Goal: Check status

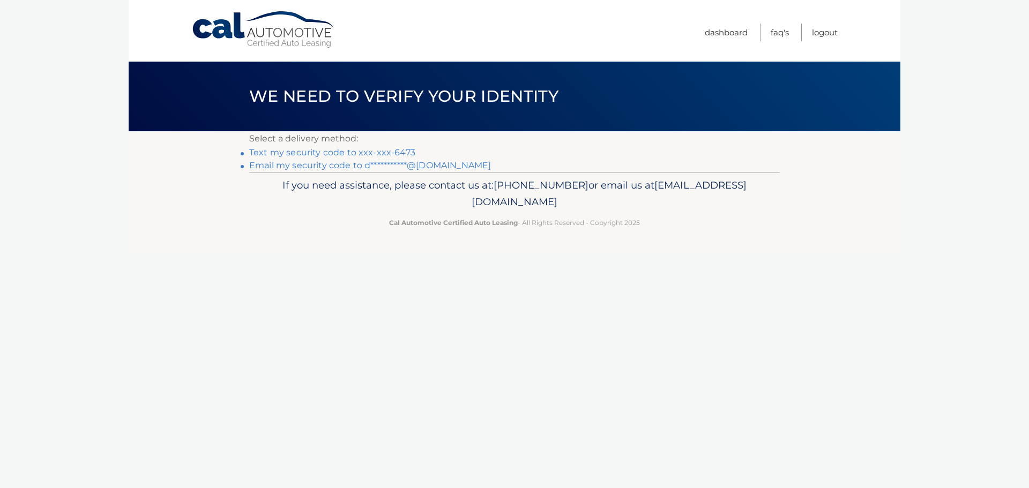
click at [287, 152] on link "Text my security code to xxx-xxx-6473" at bounding box center [332, 152] width 166 height 10
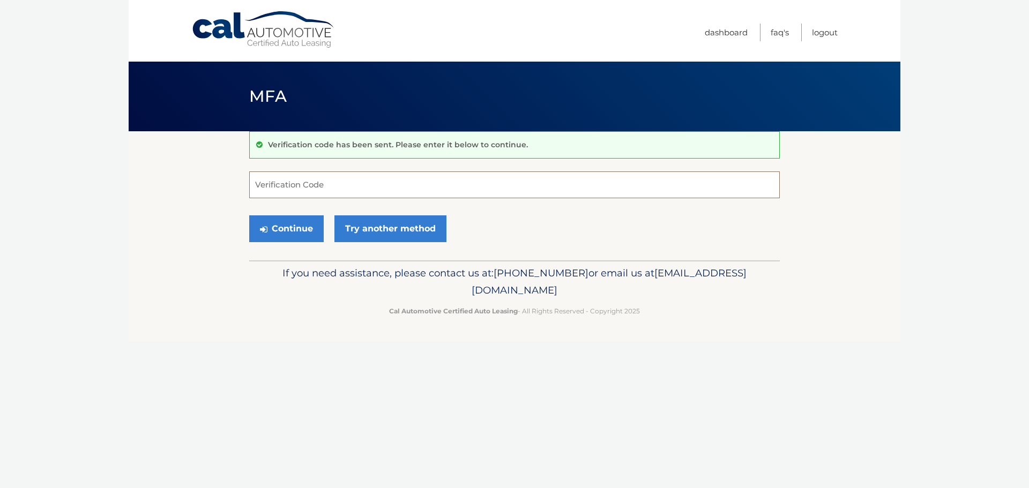
click at [356, 191] on input "Verification Code" at bounding box center [514, 184] width 530 height 27
type input "509244"
click at [298, 225] on button "Continue" at bounding box center [286, 228] width 74 height 27
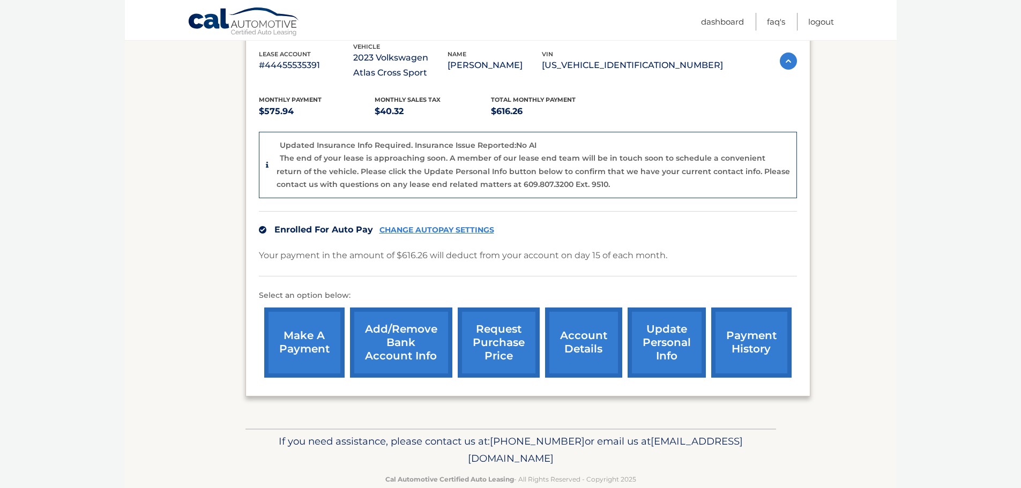
scroll to position [215, 0]
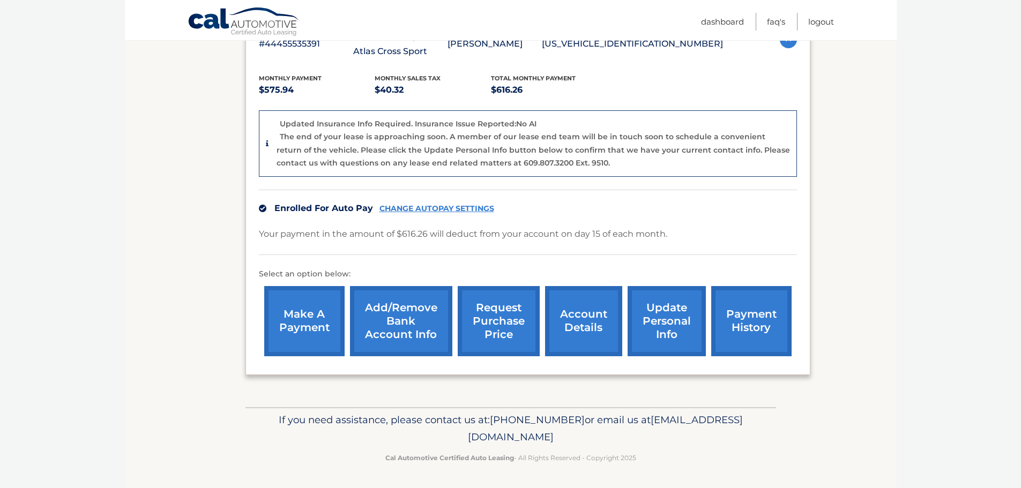
click at [597, 329] on link "account details" at bounding box center [583, 321] width 77 height 70
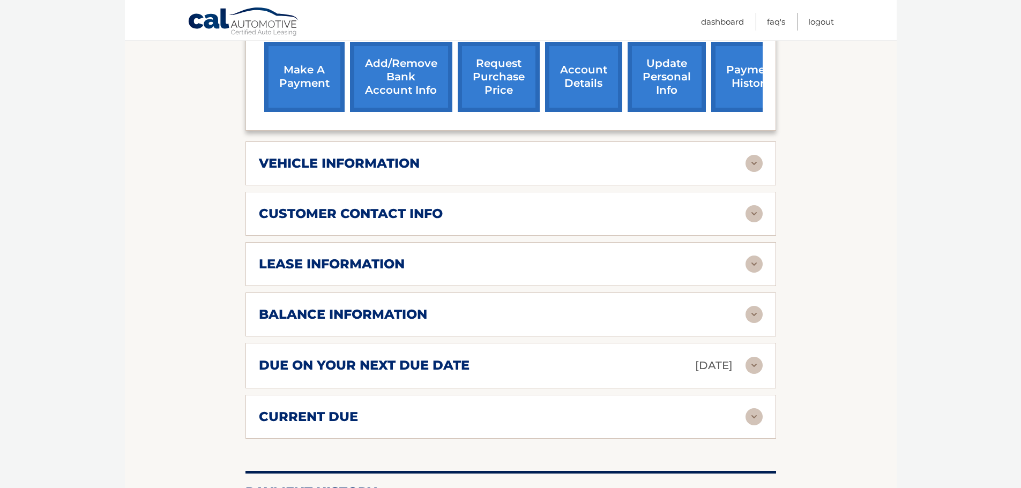
scroll to position [375, 0]
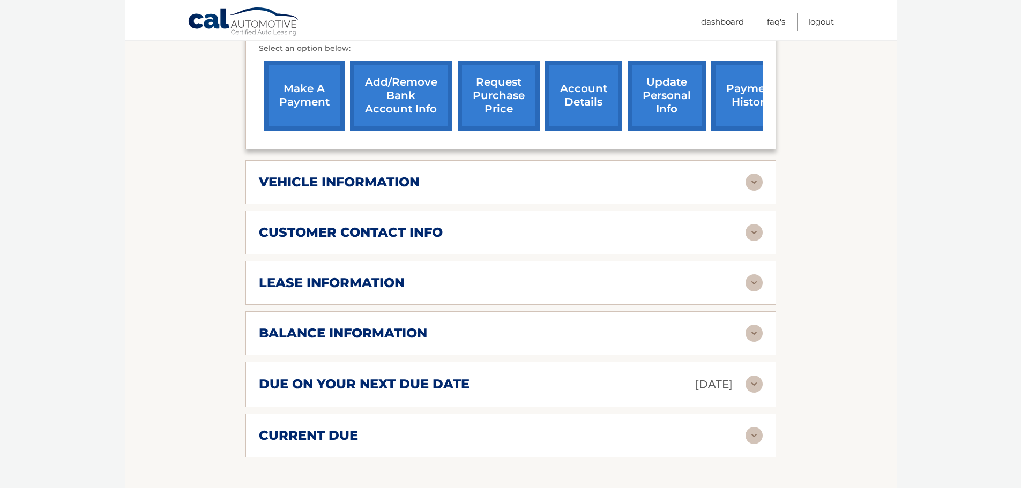
click at [759, 179] on img at bounding box center [753, 182] width 17 height 17
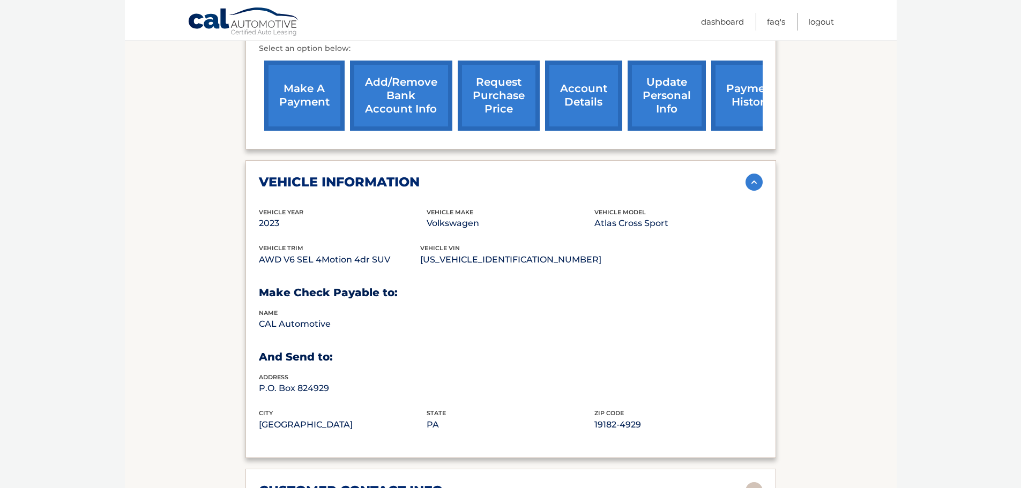
click at [759, 178] on img at bounding box center [753, 182] width 17 height 17
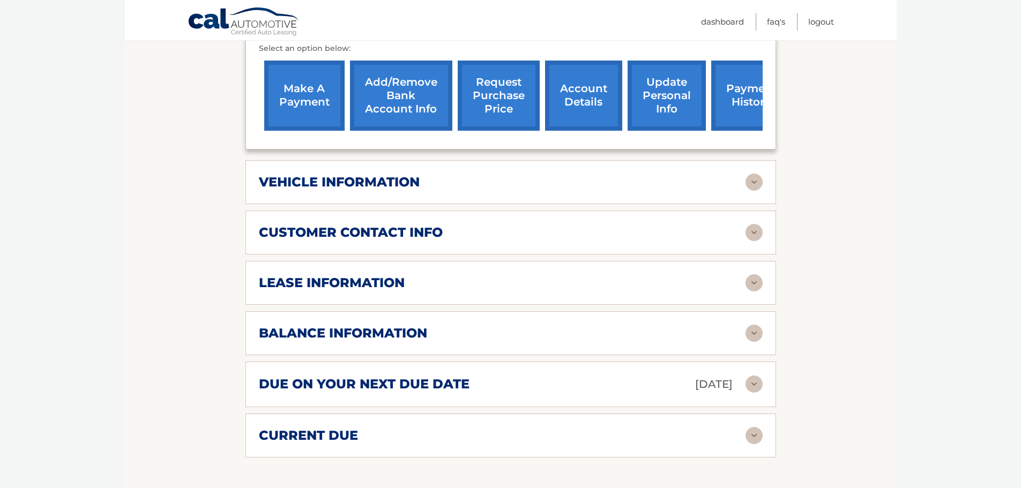
click at [751, 236] on img at bounding box center [753, 232] width 17 height 17
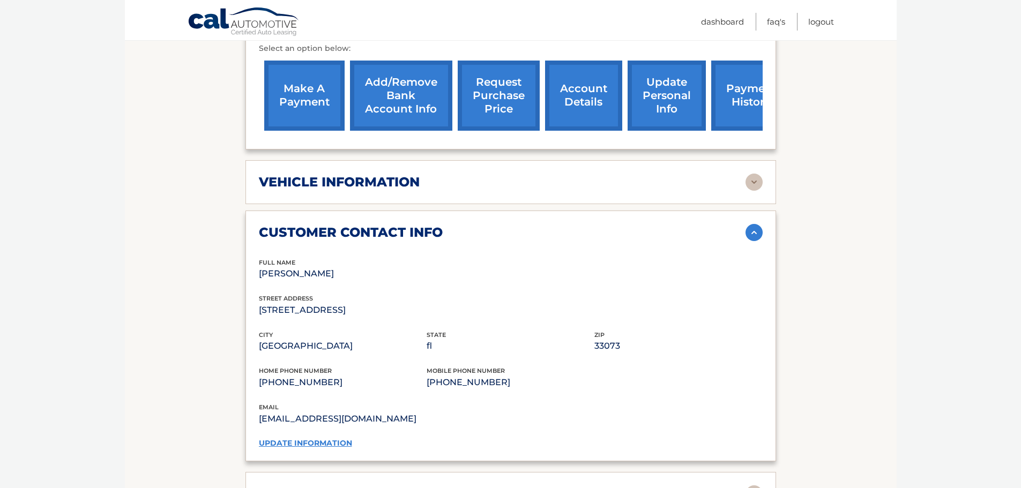
click at [751, 236] on img at bounding box center [753, 232] width 17 height 17
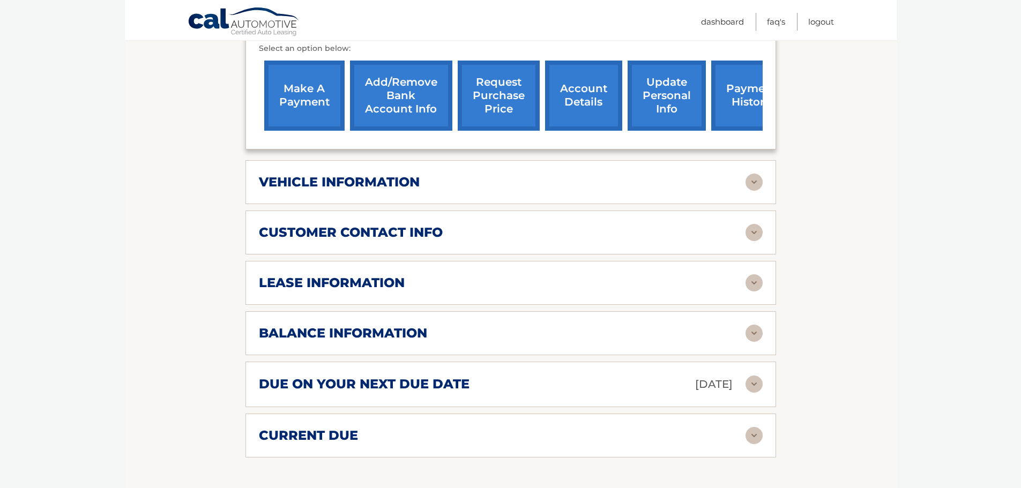
click at [753, 279] on img at bounding box center [753, 282] width 17 height 17
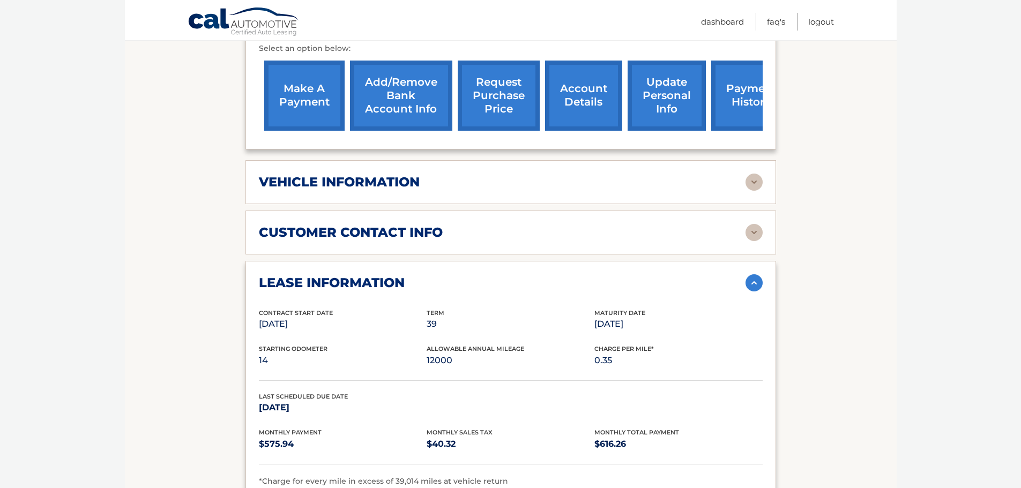
click at [416, 181] on h2 "vehicle information" at bounding box center [339, 182] width 161 height 16
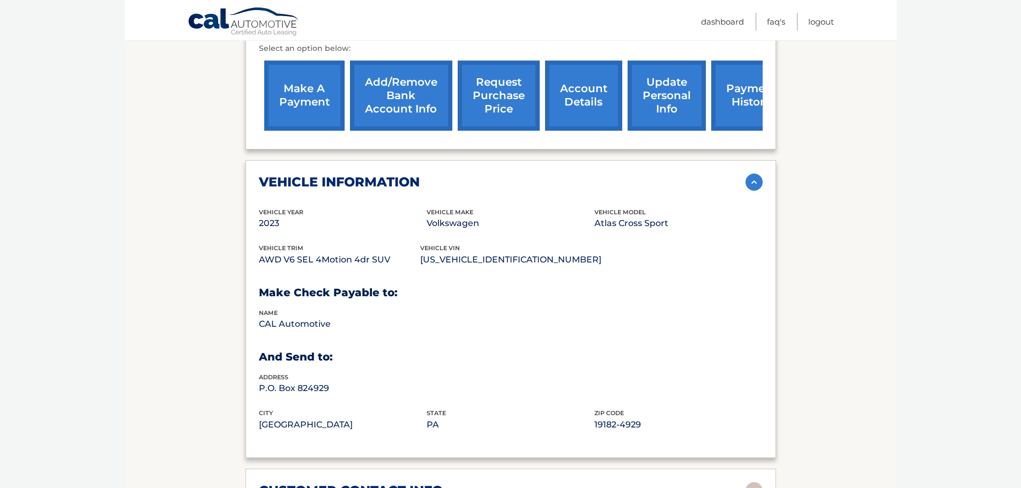
click at [461, 262] on p "[US_VEHICLE_IDENTIFICATION_NUMBER]" at bounding box center [510, 259] width 181 height 15
copy p "[US_VEHICLE_IDENTIFICATION_NUMBER]"
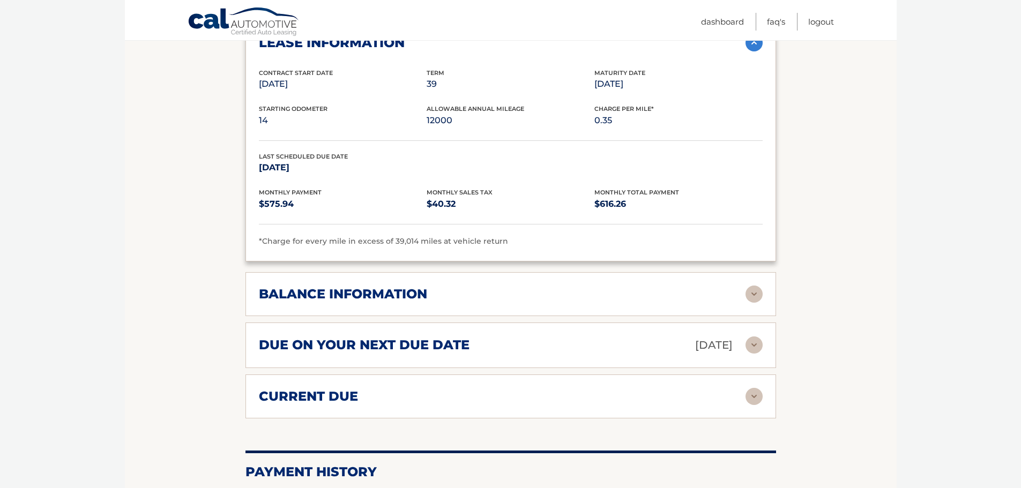
scroll to position [911, 0]
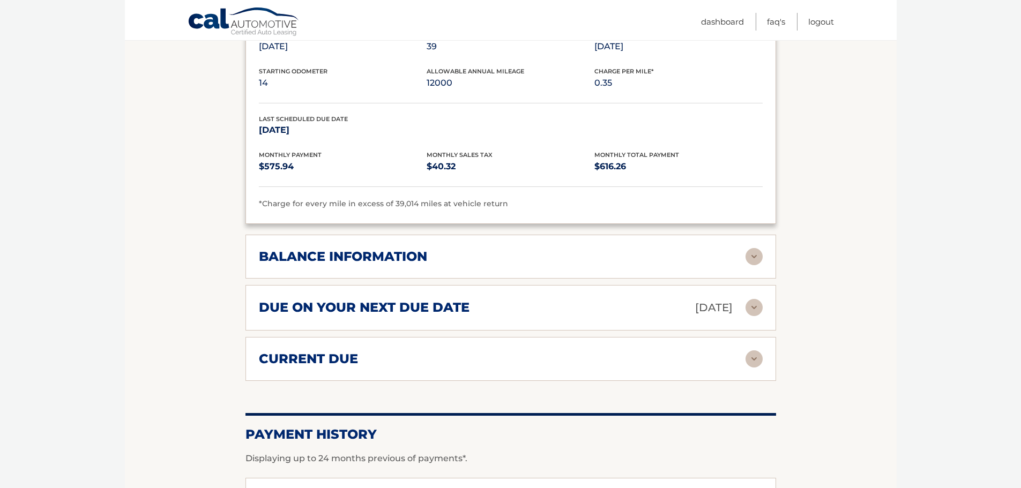
click at [459, 309] on h2 "due on your next due date" at bounding box center [364, 307] width 211 height 16
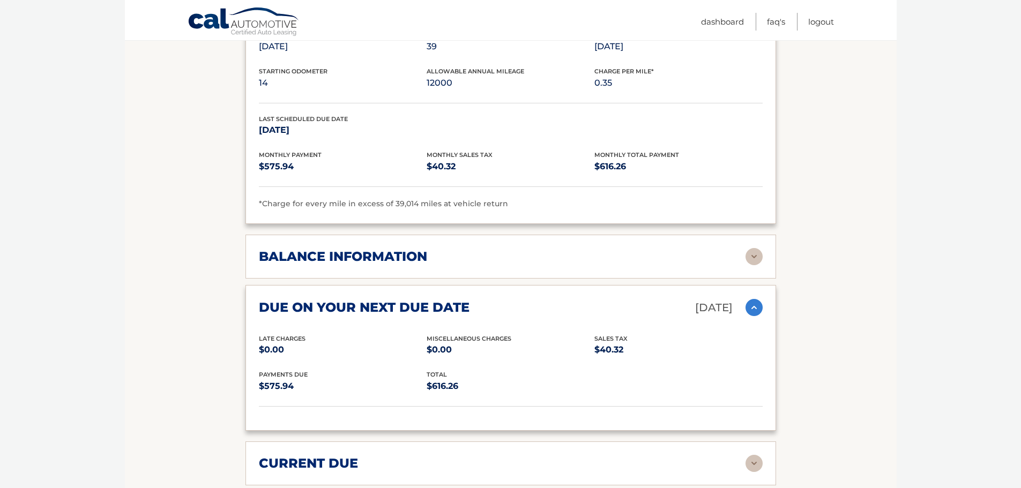
click at [459, 309] on h2 "due on your next due date" at bounding box center [364, 307] width 211 height 16
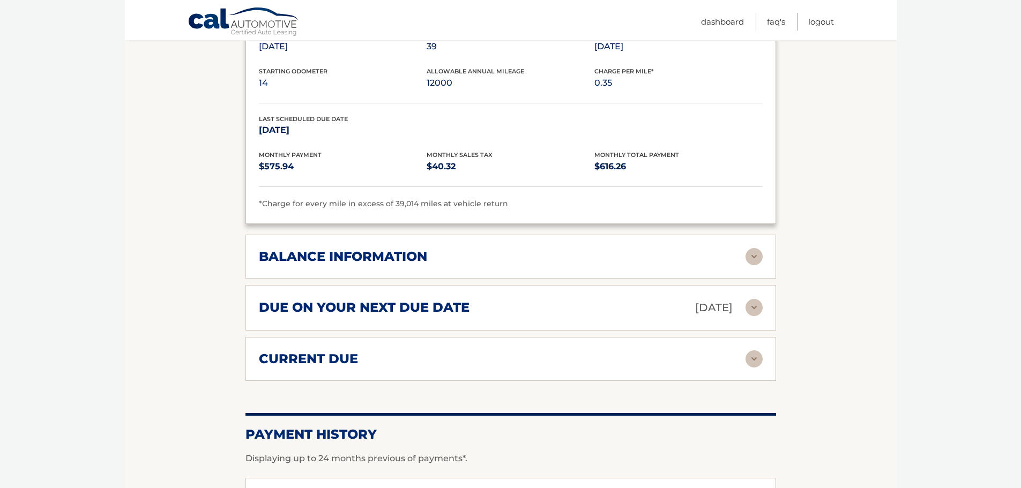
click at [441, 366] on div "current due" at bounding box center [502, 359] width 486 height 16
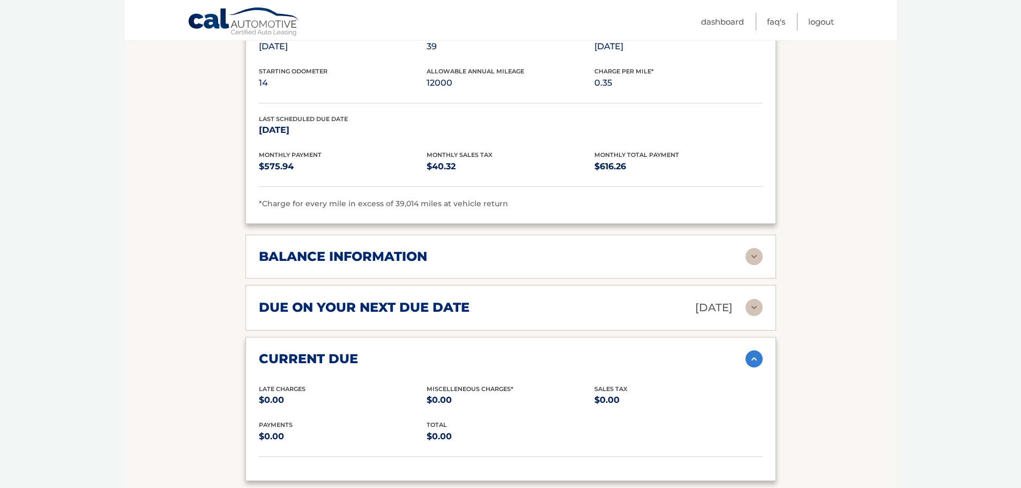
click at [441, 366] on div "current due" at bounding box center [502, 359] width 486 height 16
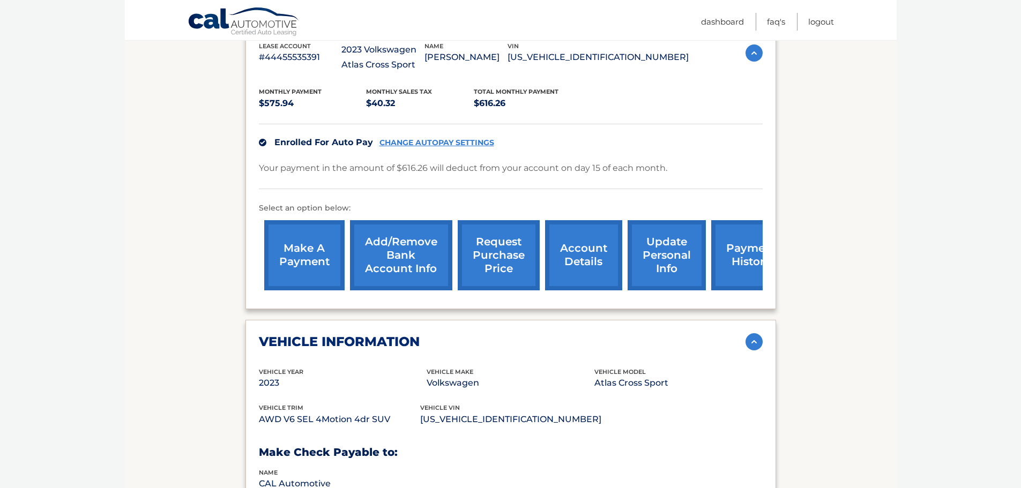
scroll to position [214, 0]
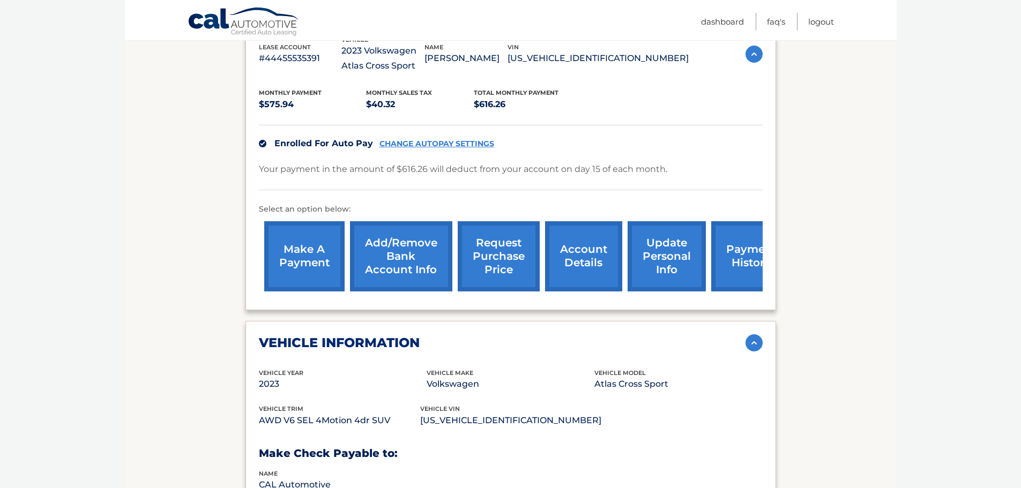
click at [501, 260] on link "request purchase price" at bounding box center [498, 256] width 82 height 70
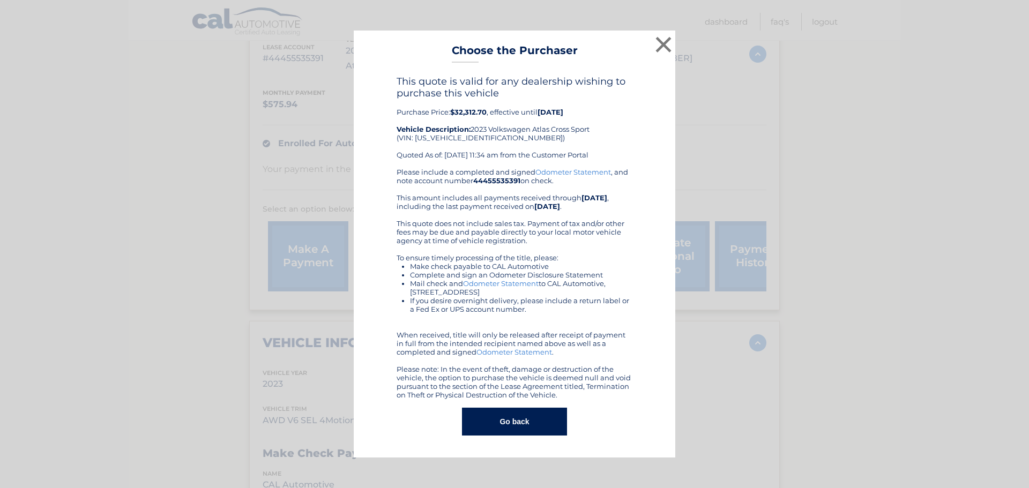
click at [526, 412] on button "Go back" at bounding box center [514, 422] width 104 height 28
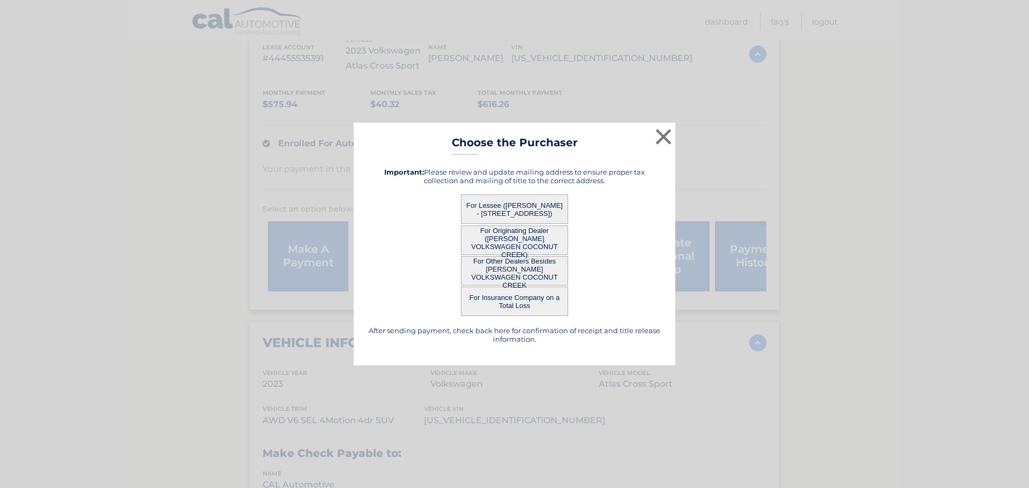
click at [528, 201] on button "For Lessee ([PERSON_NAME] - [STREET_ADDRESS])" at bounding box center [514, 208] width 107 height 29
click at [516, 208] on button "For Lessee ([PERSON_NAME] - [STREET_ADDRESS])" at bounding box center [514, 208] width 107 height 29
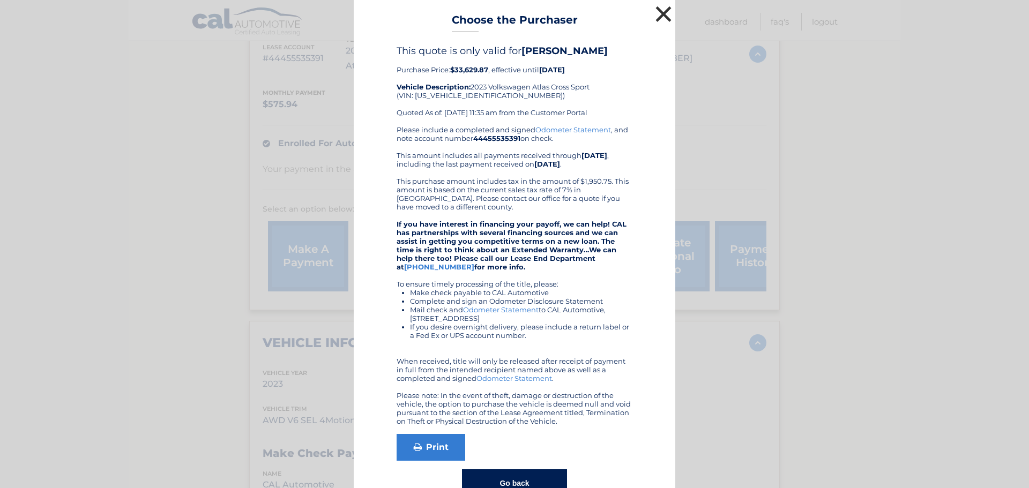
click at [659, 12] on button "×" at bounding box center [662, 13] width 21 height 21
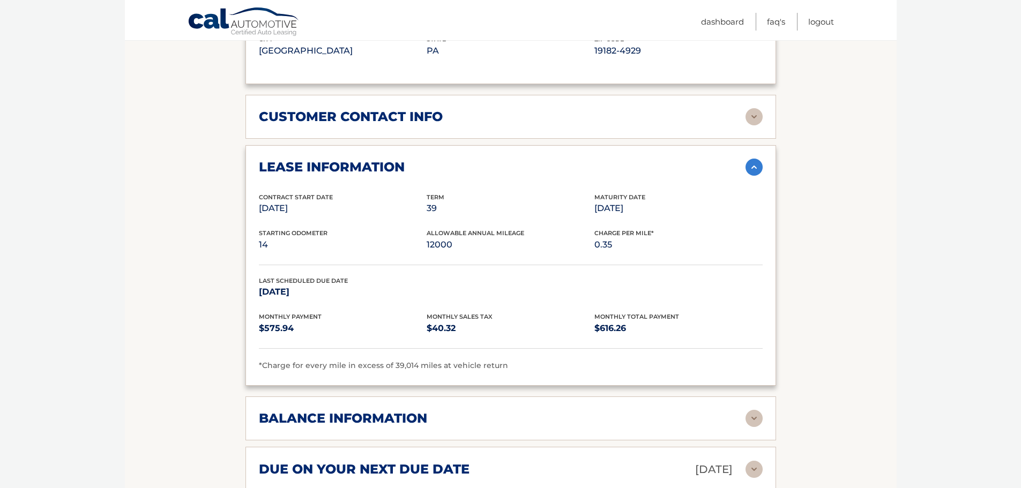
scroll to position [750, 0]
drag, startPoint x: 258, startPoint y: 287, endPoint x: 316, endPoint y: 291, distance: 58.5
click at [316, 291] on div "lease information Contract Start Date [DATE] Term 39 Maturity Date [DATE] Start…" at bounding box center [510, 264] width 530 height 241
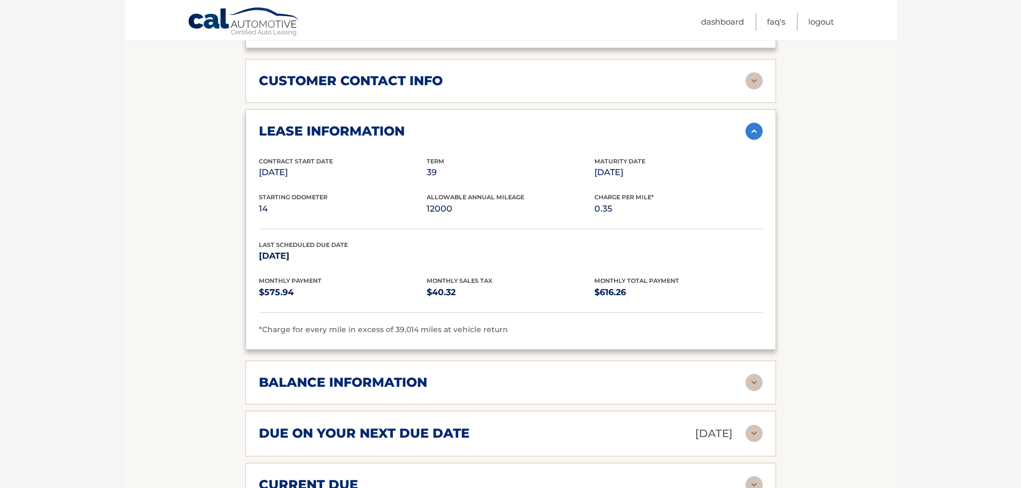
scroll to position [804, 0]
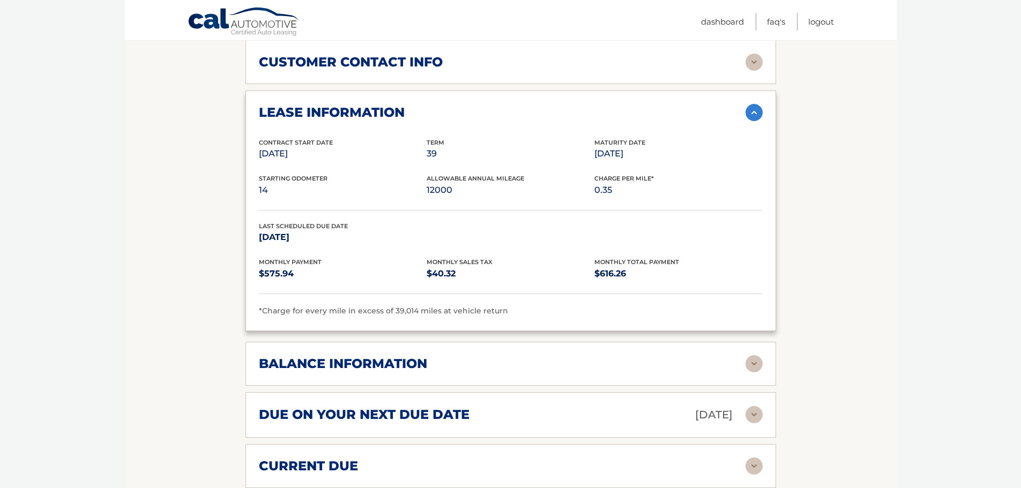
click at [384, 281] on p "$575.94" at bounding box center [343, 273] width 168 height 15
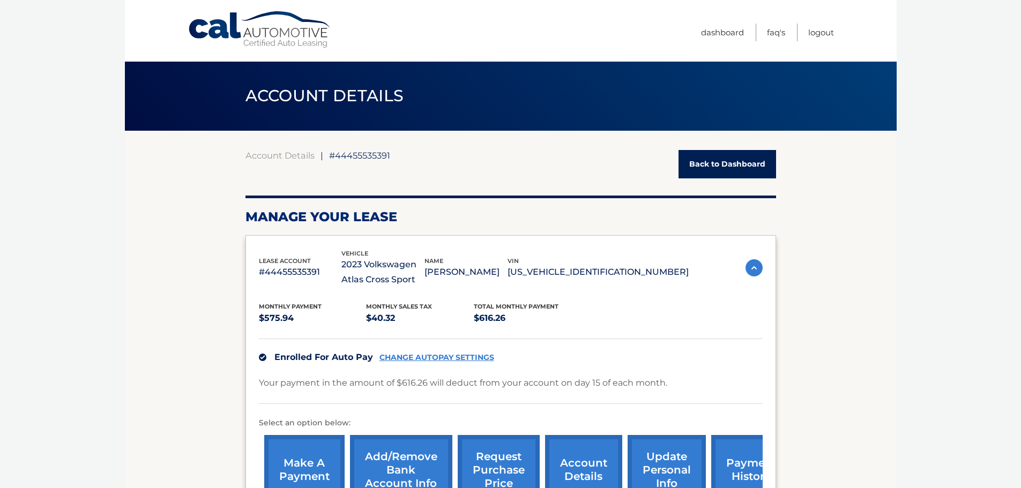
scroll to position [0, 0]
